Goal: Use online tool/utility: Utilize a website feature to perform a specific function

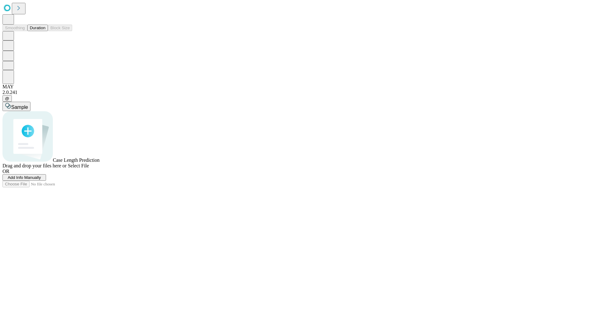
click at [45, 31] on button "Duration" at bounding box center [37, 28] width 21 height 7
click at [89, 168] on span "Select File" at bounding box center [78, 165] width 21 height 5
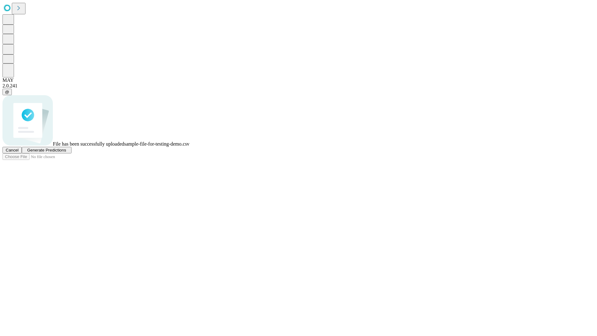
click at [66, 152] on span "Generate Predictions" at bounding box center [46, 150] width 39 height 5
